Goal: Information Seeking & Learning: Learn about a topic

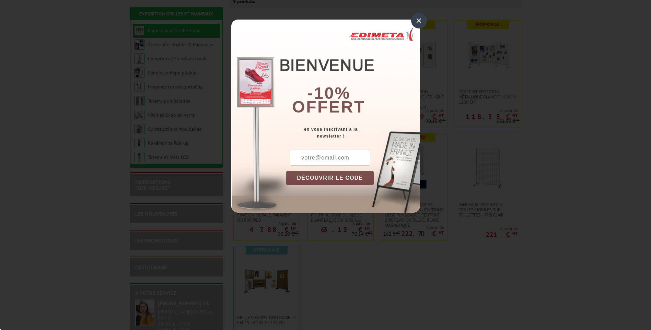
scroll to position [137, 0]
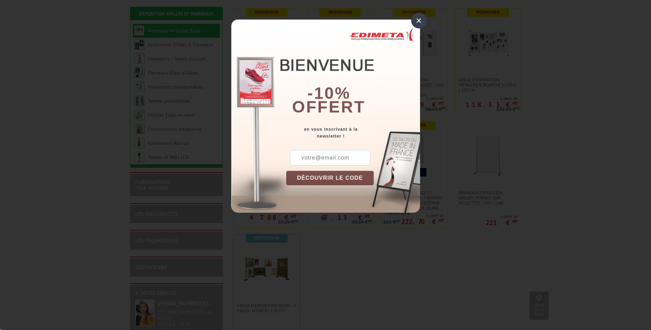
click at [426, 23] on div "×" at bounding box center [419, 21] width 16 height 16
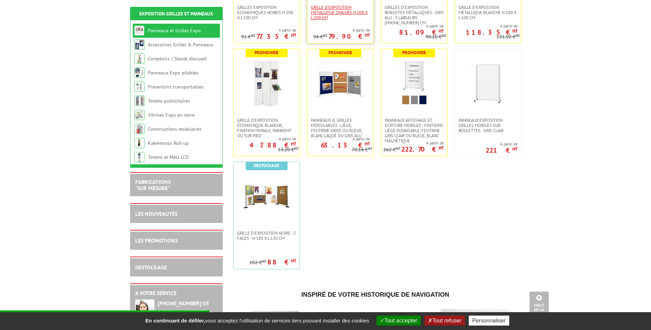
scroll to position [138, 0]
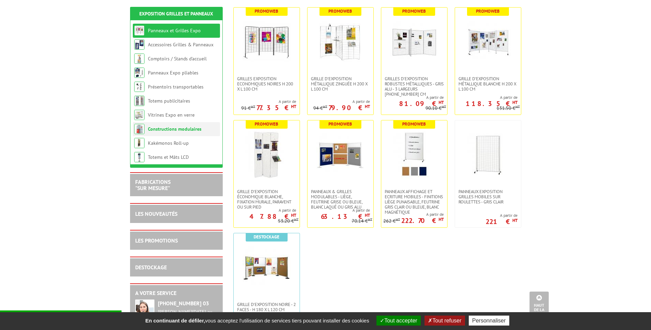
click at [175, 131] on link "Constructions modulaires" at bounding box center [175, 129] width 54 height 6
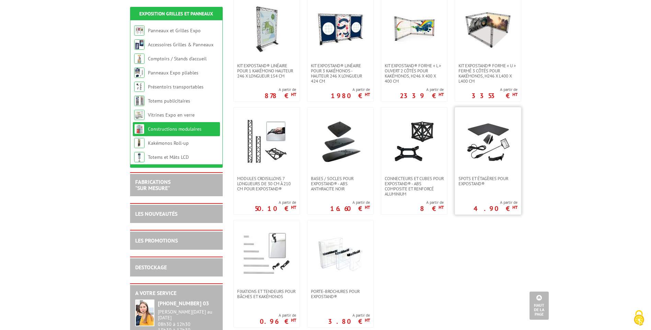
scroll to position [172, 0]
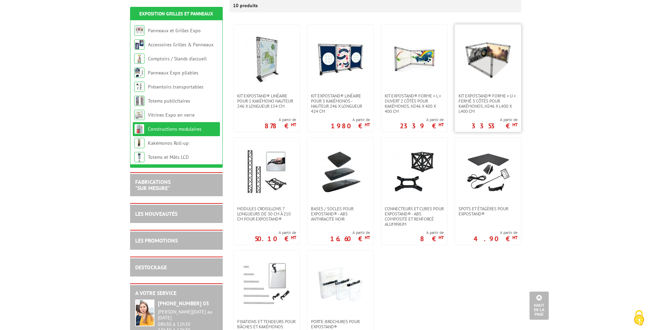
click at [487, 44] on img at bounding box center [488, 59] width 48 height 48
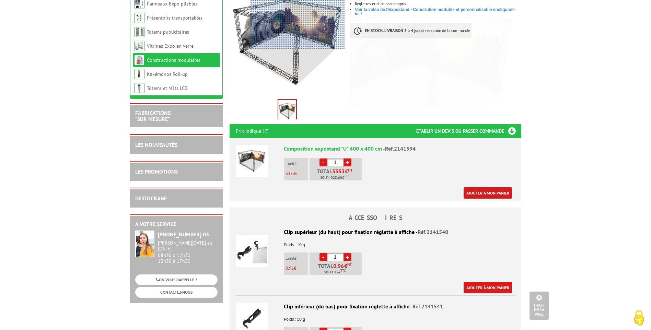
scroll to position [69, 0]
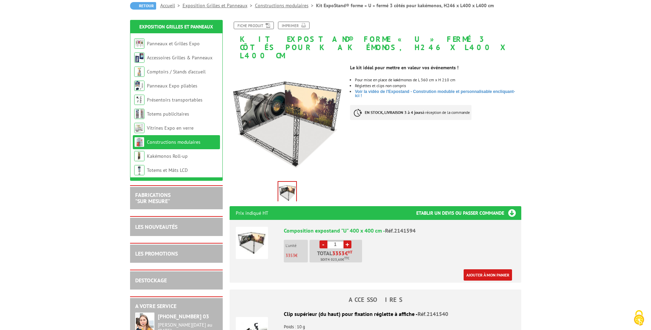
click at [247, 238] on img at bounding box center [252, 243] width 32 height 32
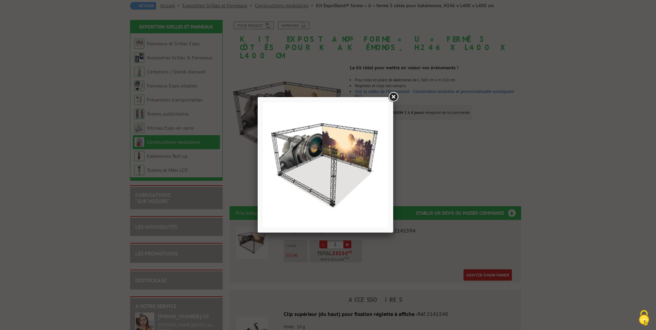
click at [394, 95] on link at bounding box center [393, 97] width 12 height 12
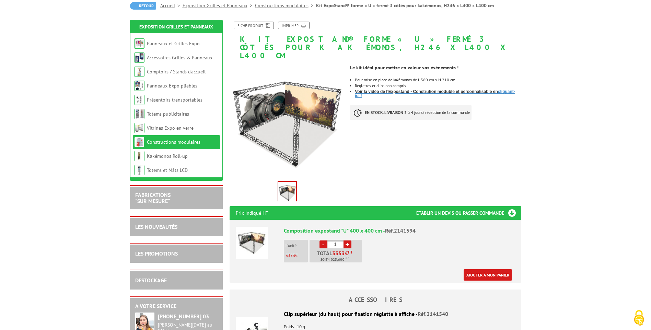
click at [367, 89] on span "Voir la vidéo de l'Expostand - Constrution moduble et personnalisable en" at bounding box center [426, 91] width 143 height 5
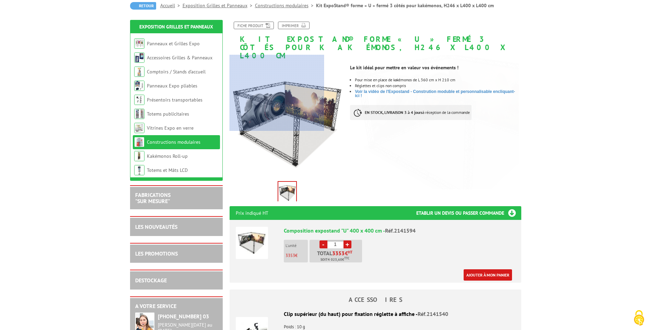
click at [240, 130] on div at bounding box center [277, 93] width 95 height 76
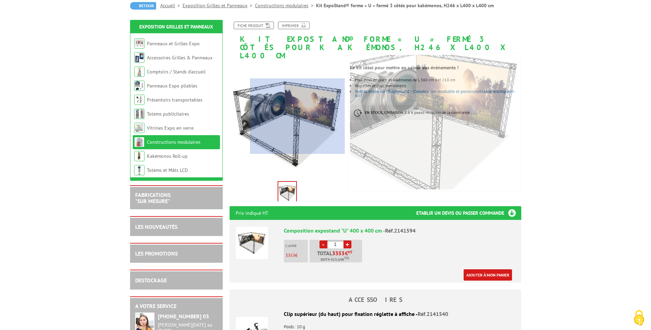
click at [298, 116] on div at bounding box center [297, 117] width 95 height 76
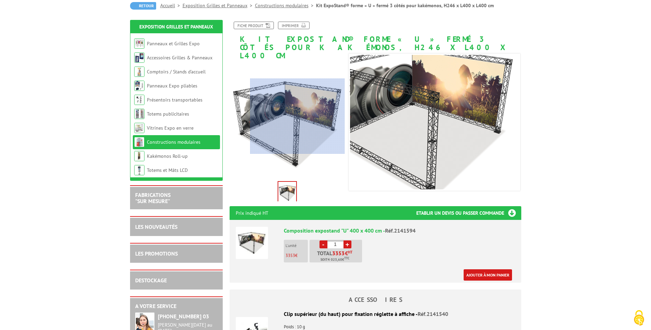
click at [298, 116] on div at bounding box center [297, 117] width 95 height 76
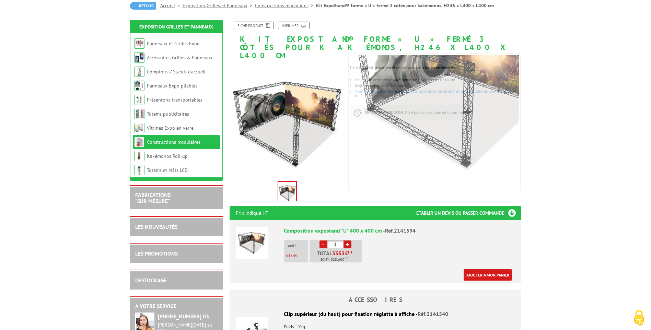
click at [283, 188] on img at bounding box center [287, 192] width 18 height 21
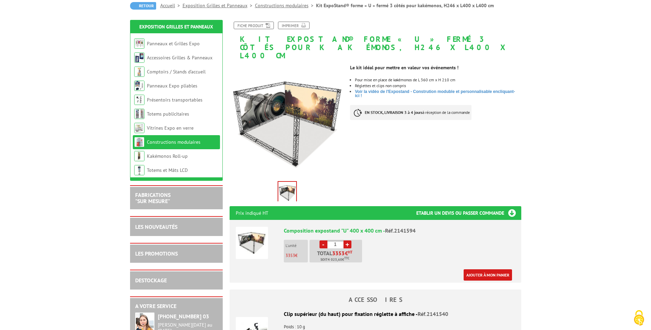
click at [283, 188] on img at bounding box center [287, 192] width 18 height 21
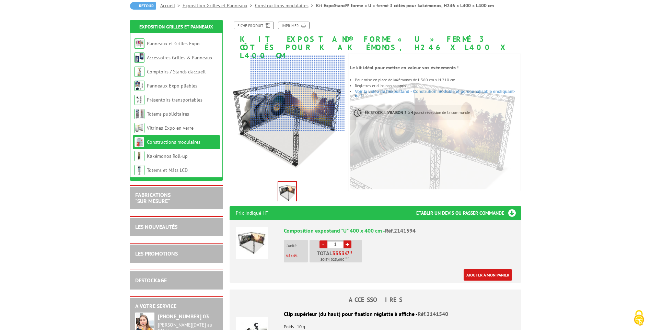
click at [290, 97] on div at bounding box center [298, 93] width 95 height 76
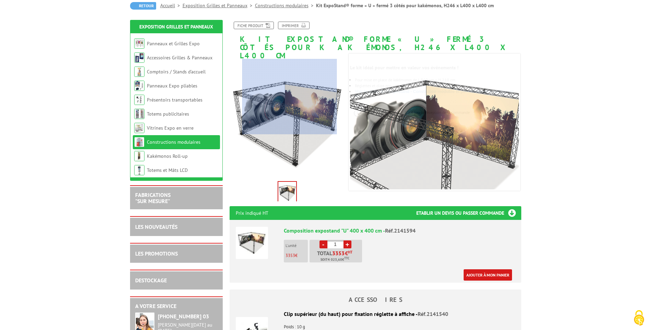
click at [290, 97] on div at bounding box center [289, 97] width 95 height 76
